Goal: Task Accomplishment & Management: Complete application form

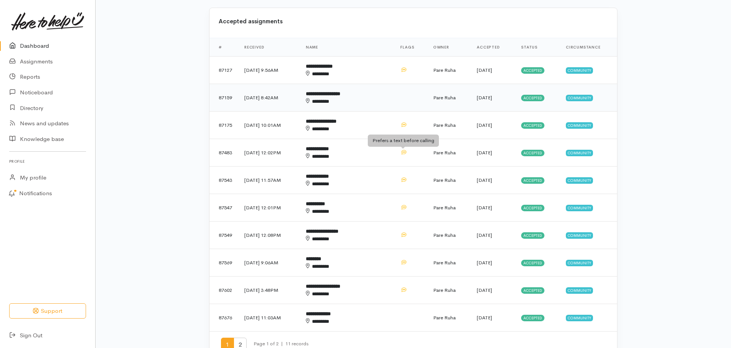
scroll to position [306, 0]
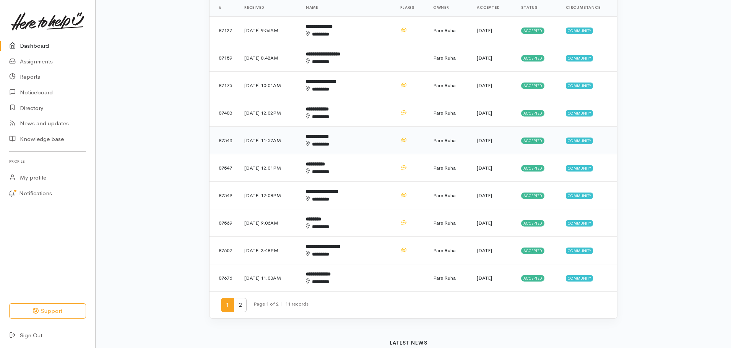
click at [531, 141] on span "Accepted" at bounding box center [532, 141] width 23 height 6
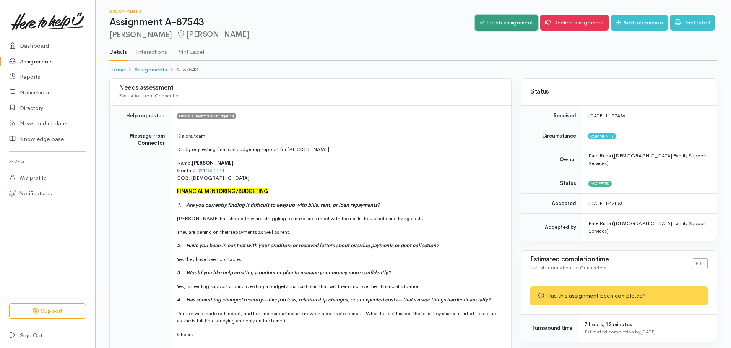
click at [507, 22] on link "Finish assignment" at bounding box center [506, 23] width 63 height 16
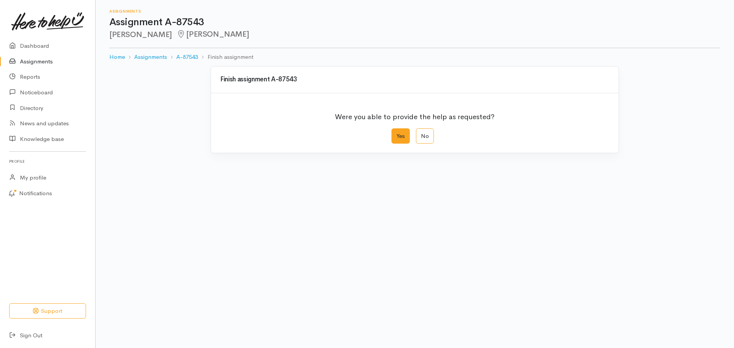
click at [404, 138] on label "Yes" at bounding box center [400, 136] width 18 height 16
click at [396, 133] on input "Yes" at bounding box center [393, 130] width 5 height 5
radio input "true"
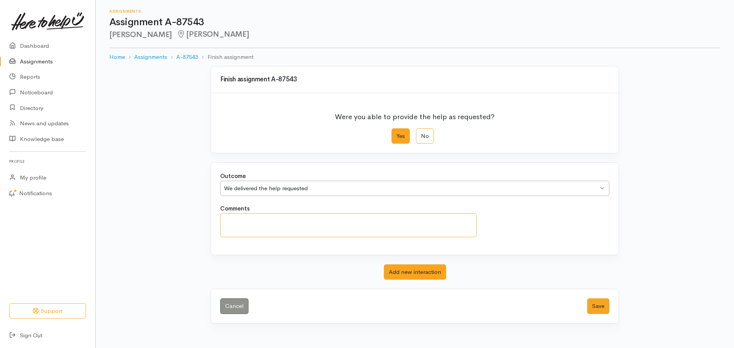
click at [247, 225] on textarea "Comments" at bounding box center [348, 225] width 257 height 24
paste textarea "Thank you for sparing your time to talk with me this afternoon. I can confirm t…"
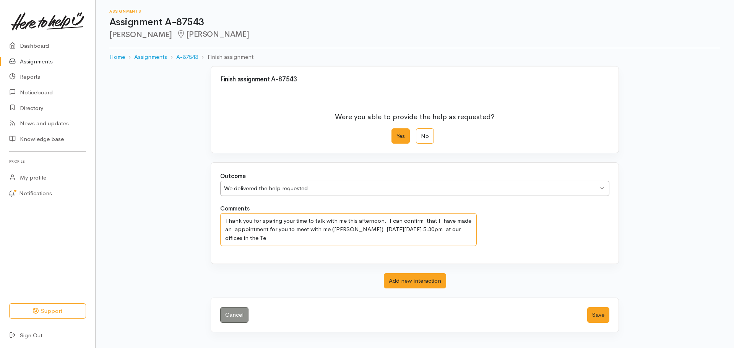
click at [387, 219] on textarea "Thank you for sparing your time to talk with me this afternoon. I can confirm t…" at bounding box center [348, 229] width 257 height 33
drag, startPoint x: 385, startPoint y: 220, endPoint x: 229, endPoint y: 218, distance: 156.4
click at [229, 218] on textarea "Thank you for sparing your time to talk with me this afternoon. I can confirm t…" at bounding box center [348, 229] width 257 height 33
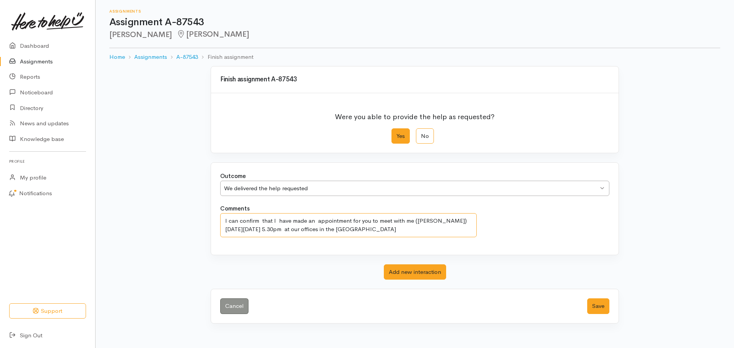
drag, startPoint x: 315, startPoint y: 220, endPoint x: 218, endPoint y: 221, distance: 97.1
click at [218, 221] on div "Comments I can confirm that I have made an appointment for you to meet with me …" at bounding box center [349, 221] width 266 height 33
click at [467, 222] on textarea "1st appointment booked for Tuesday, 2 September 2025 at 5.30pm at our offices i…" at bounding box center [348, 225] width 257 height 24
type textarea "1st appointment booked for Tuesday, 2 September 2025 at 5.30pm"
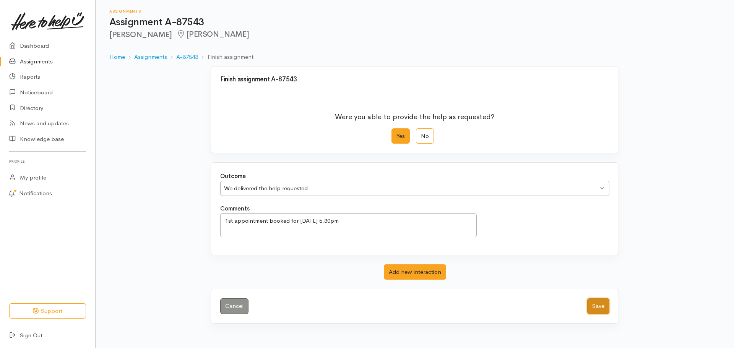
click at [601, 302] on button "Save" at bounding box center [598, 307] width 22 height 16
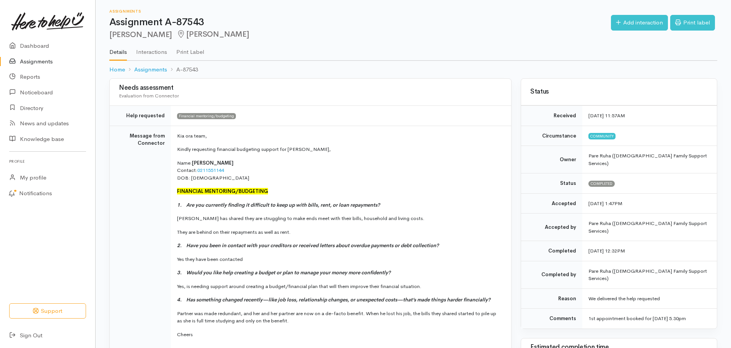
click at [34, 59] on link "Assignments" at bounding box center [47, 62] width 95 height 16
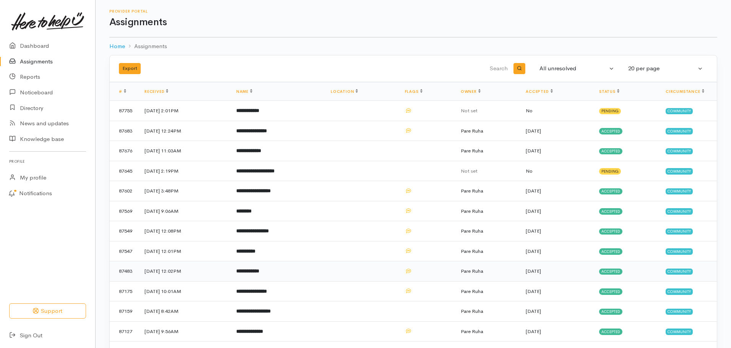
scroll to position [23, 0]
